Goal: Register for event/course

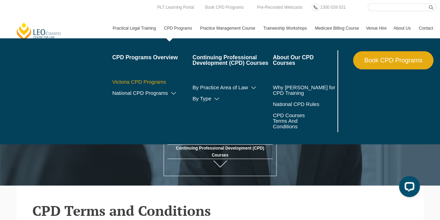
click at [159, 80] on link "Victoria CPD Programs" at bounding box center [152, 82] width 80 height 6
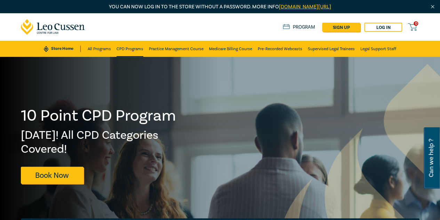
click at [125, 53] on link "CPD Programs" at bounding box center [130, 49] width 27 height 16
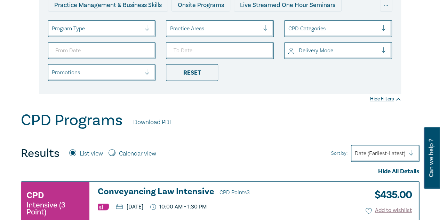
scroll to position [139, 0]
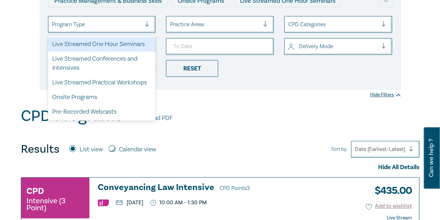
click at [108, 25] on div at bounding box center [97, 24] width 90 height 9
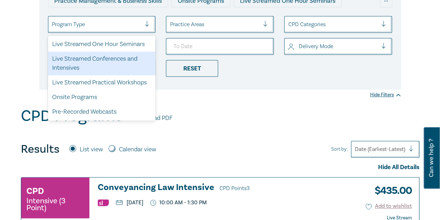
click at [100, 59] on div "Live Streamed Conferences and Intensives" at bounding box center [102, 64] width 108 height 24
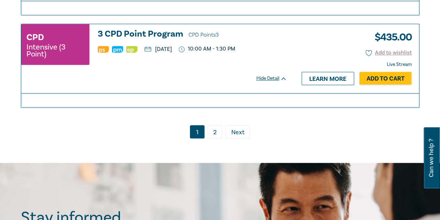
scroll to position [1671, 0]
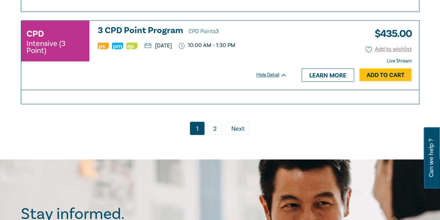
click at [217, 121] on link "2" at bounding box center [215, 127] width 15 height 13
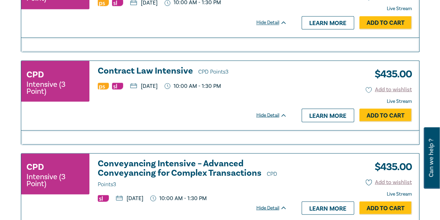
scroll to position [627, 0]
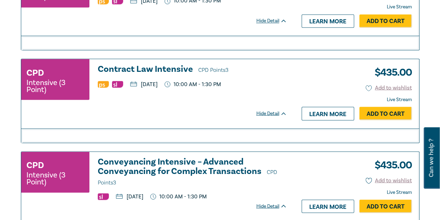
click at [171, 65] on h3 "Contract Law Intensive CPD Points 3" at bounding box center [192, 69] width 189 height 10
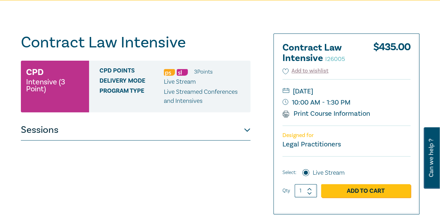
scroll to position [70, 0]
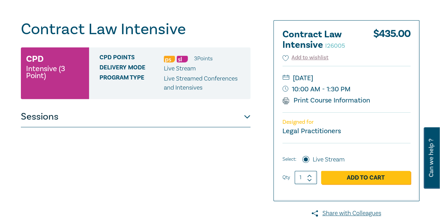
click at [134, 115] on button "Sessions" at bounding box center [136, 116] width 230 height 21
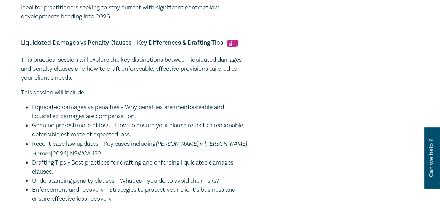
scroll to position [522, 0]
